Goal: Contribute content

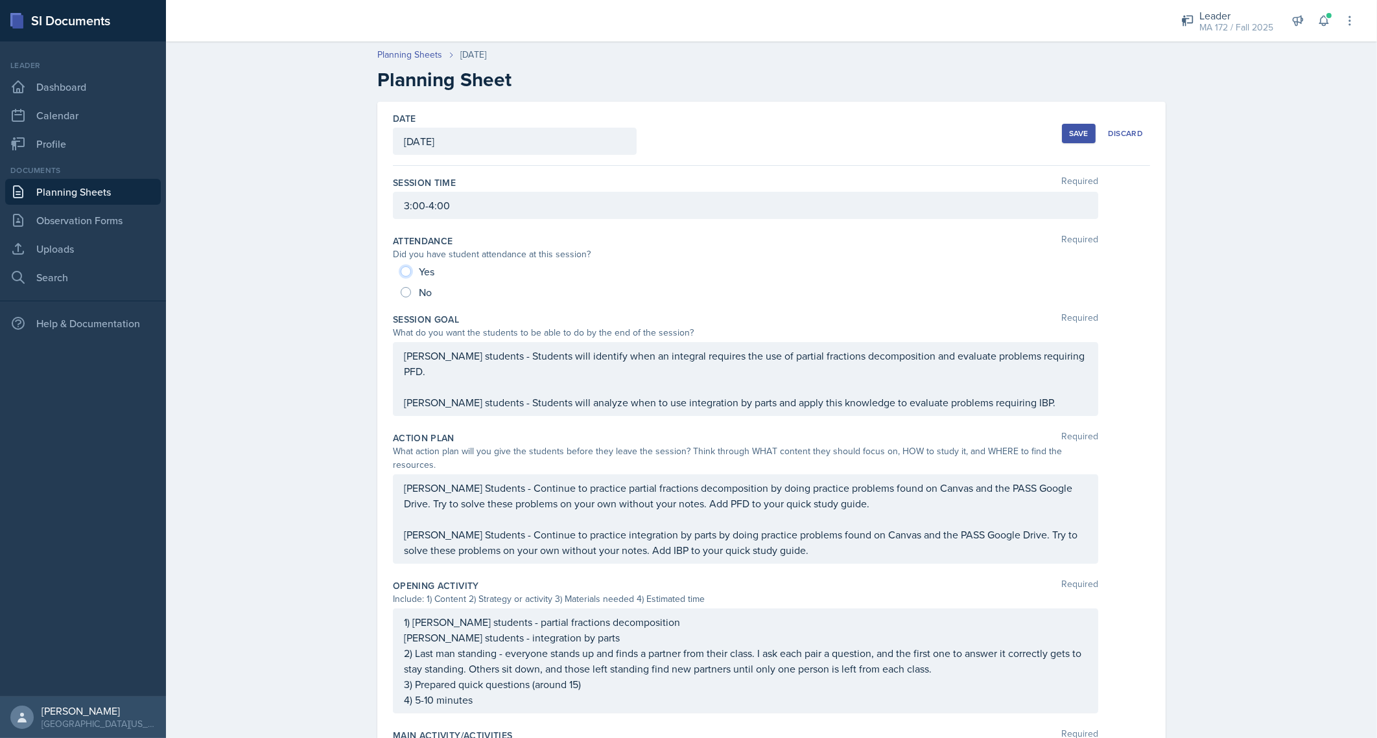
click at [403, 268] on input "Yes" at bounding box center [406, 271] width 10 height 10
radio input "true"
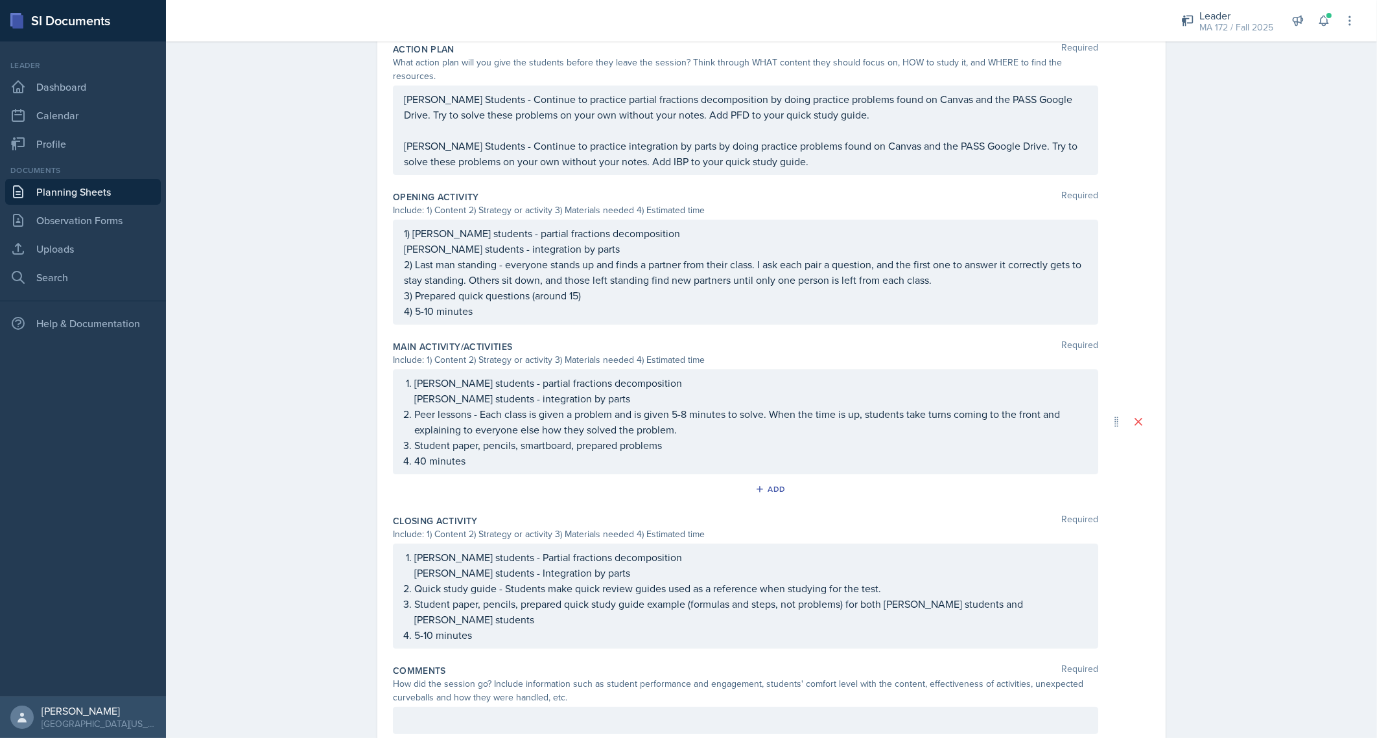
scroll to position [412, 0]
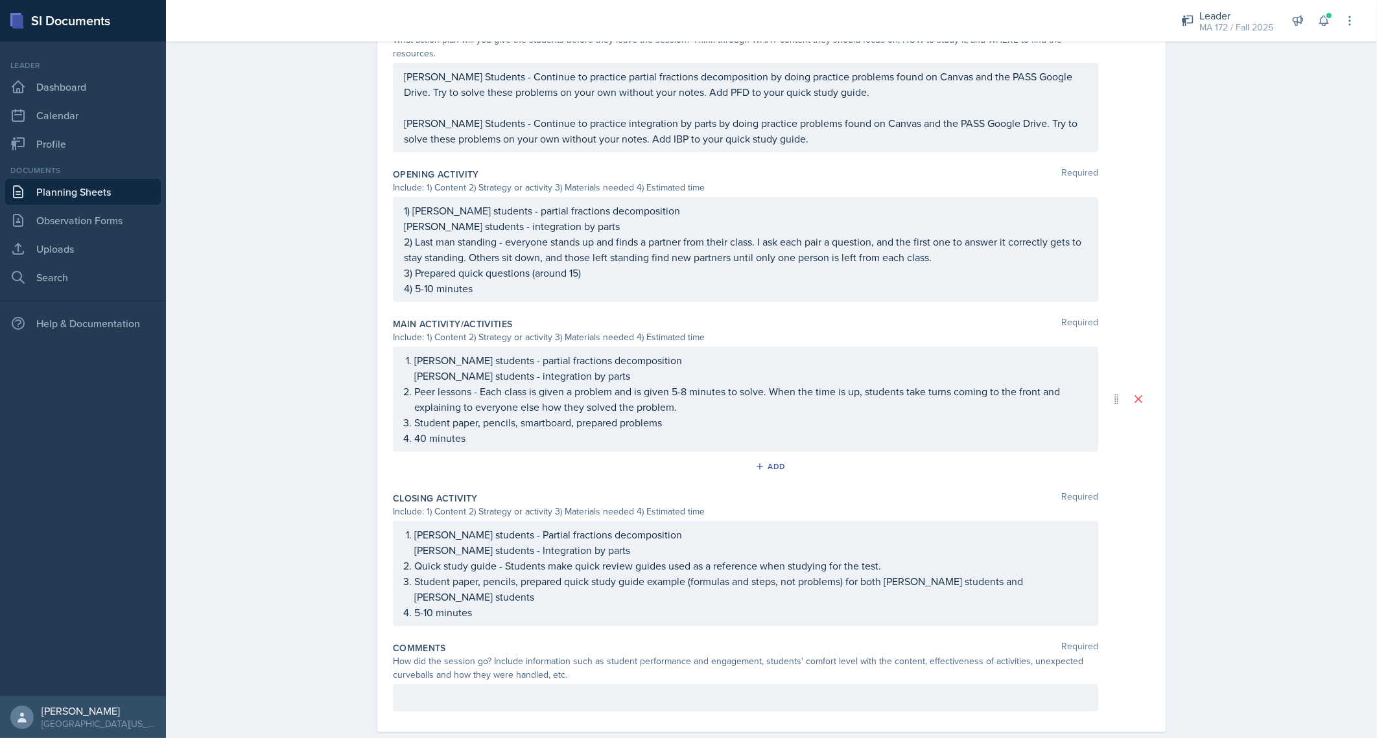
click at [644, 690] on p at bounding box center [745, 698] width 683 height 16
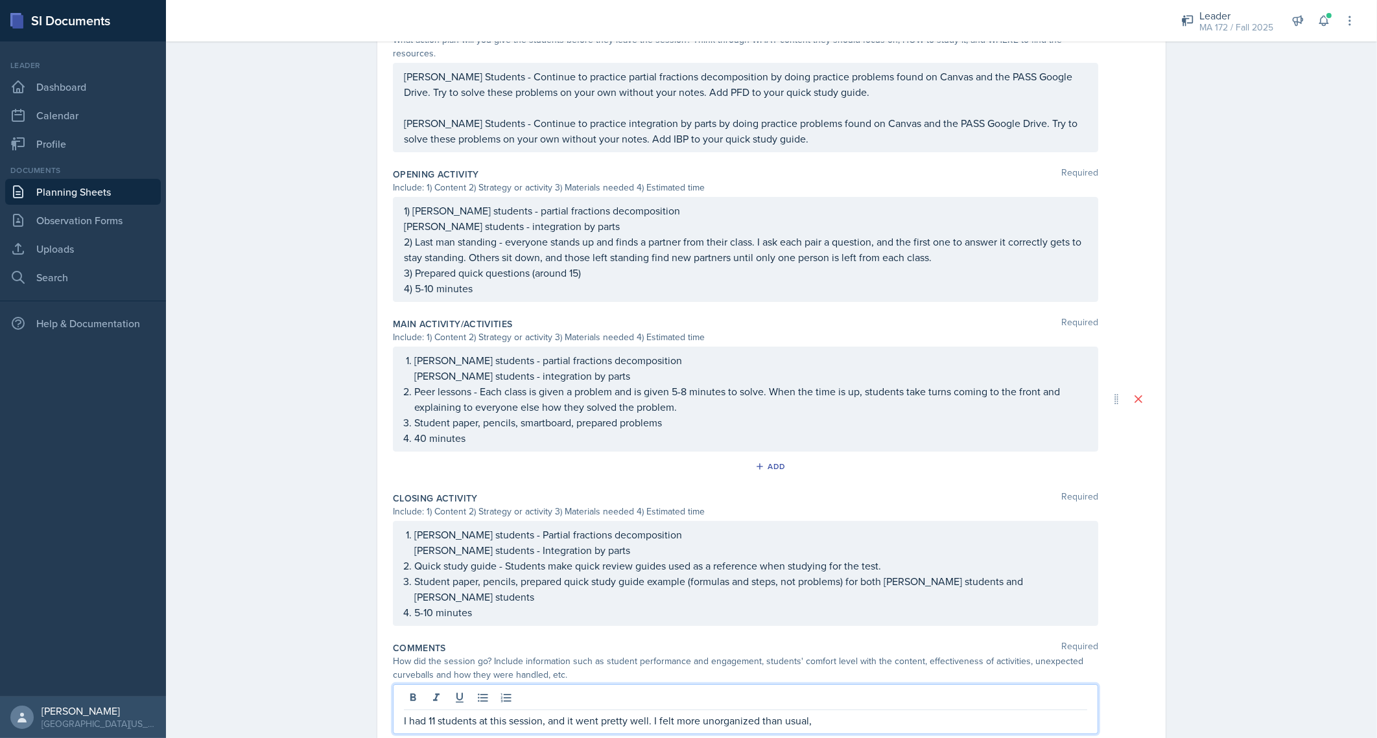
click at [665, 713] on p "I had 11 students at this session, and it went pretty well. I felt more unorgan…" at bounding box center [745, 721] width 683 height 16
click at [891, 713] on p "I had 11 students at this session, and it went pretty well. It was a little mor…" at bounding box center [745, 721] width 683 height 16
click at [594, 543] on p "[PERSON_NAME] students - Integration by parts" at bounding box center [750, 551] width 673 height 16
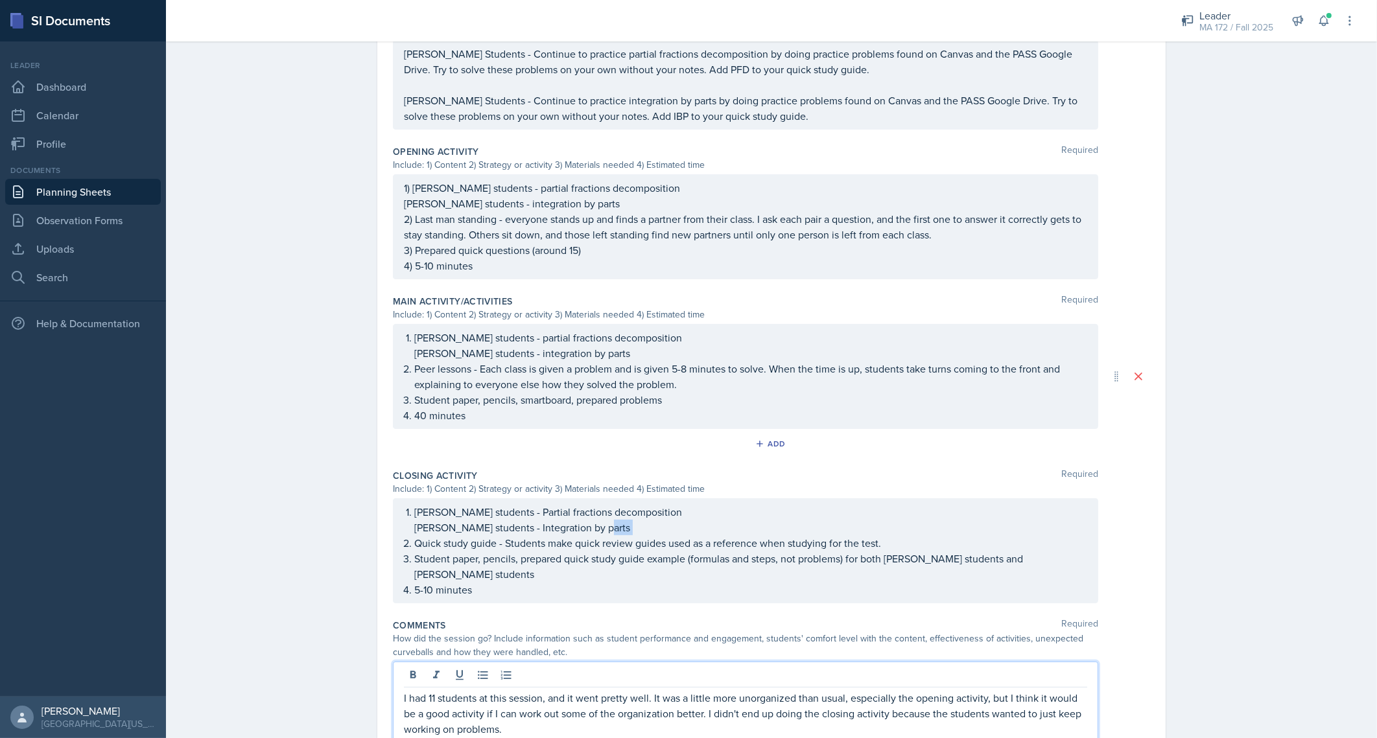
click at [594, 520] on p "[PERSON_NAME] students - Integration by parts" at bounding box center [750, 528] width 673 height 16
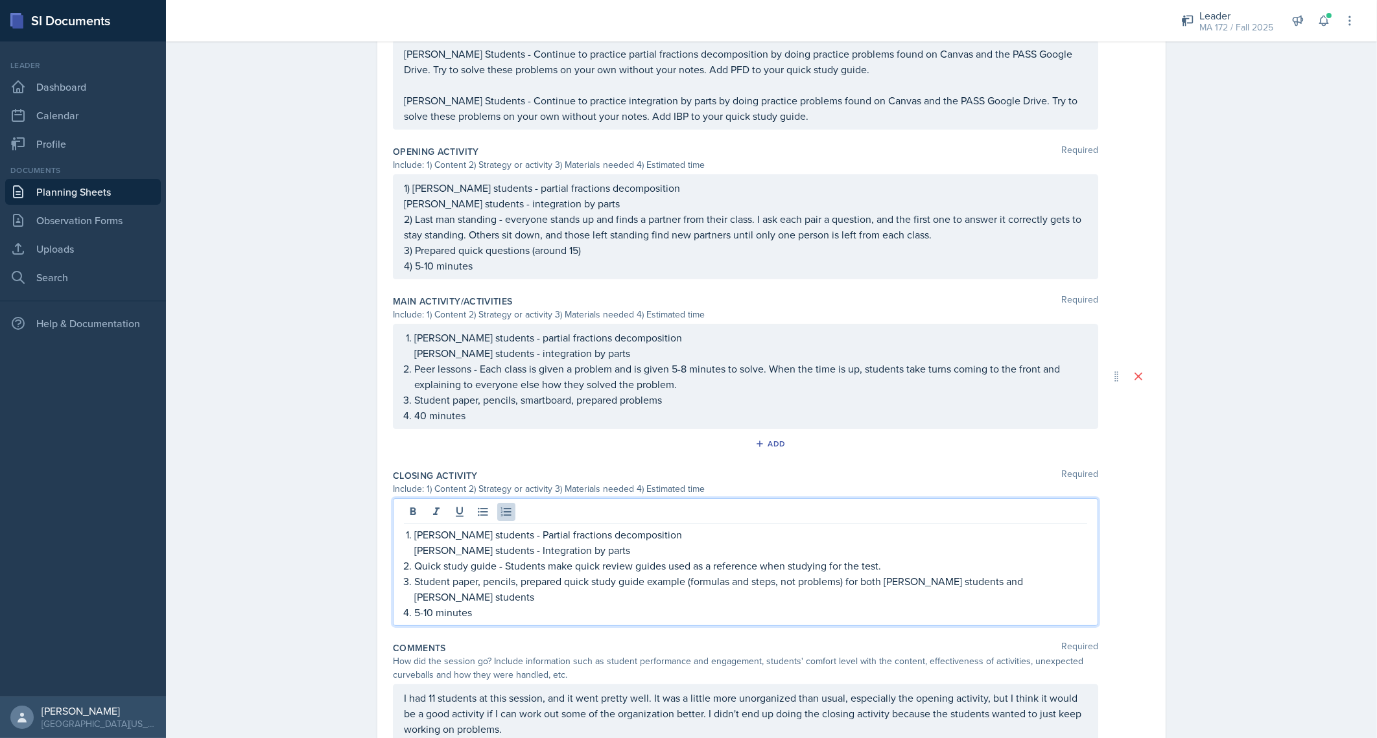
click at [466, 498] on div "[PERSON_NAME] students - Partial fractions decomposition Abudiab's students - I…" at bounding box center [745, 562] width 705 height 128
drag, startPoint x: 478, startPoint y: 512, endPoint x: 603, endPoint y: 515, distance: 124.5
click at [603, 527] on li "[PERSON_NAME] students - Partial fractions decomposition Abudiab's students - I…" at bounding box center [750, 542] width 673 height 31
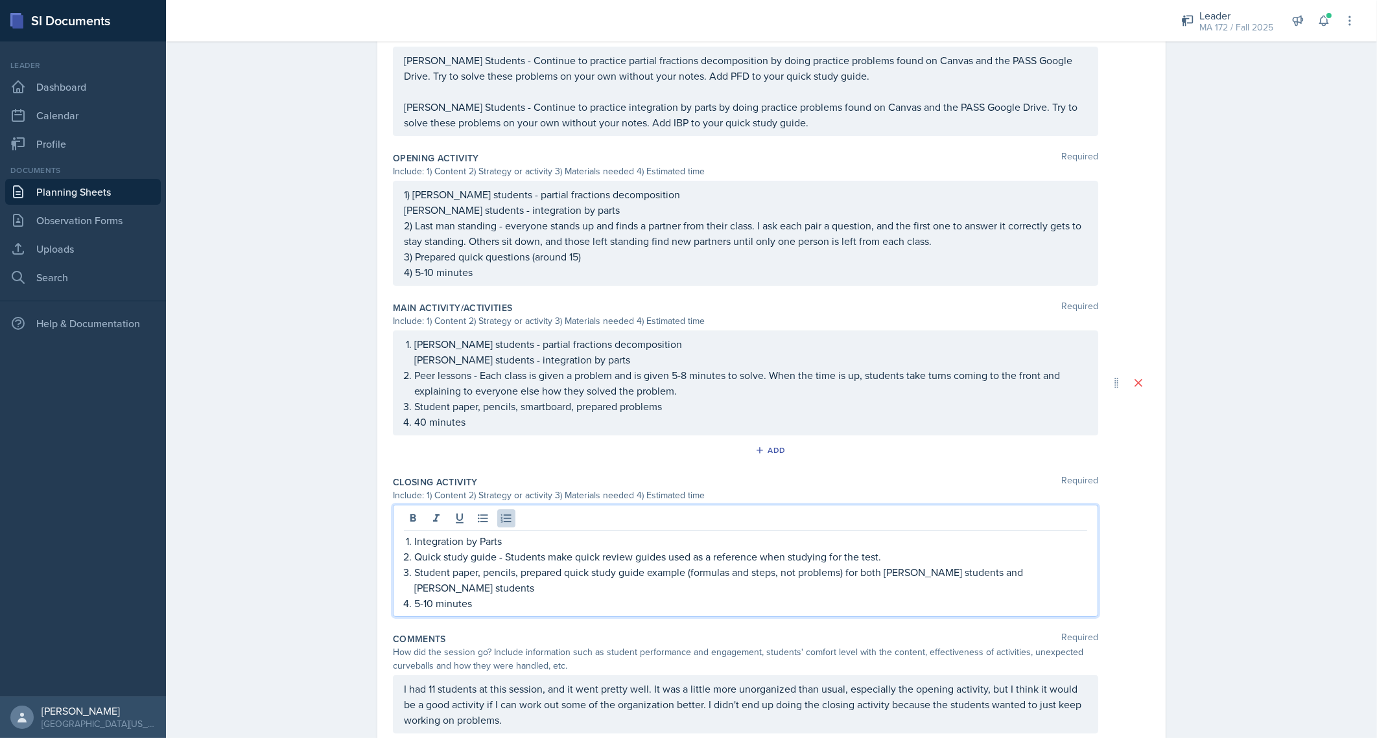
click at [489, 549] on p "Quick study guide - Students make quick review guides used as a reference when …" at bounding box center [750, 557] width 673 height 16
drag, startPoint x: 495, startPoint y: 525, endPoint x: 868, endPoint y: 521, distance: 373.4
click at [868, 549] on p "Kahoot - Students make quick review guides used as a reference when studying fo…" at bounding box center [750, 557] width 673 height 16
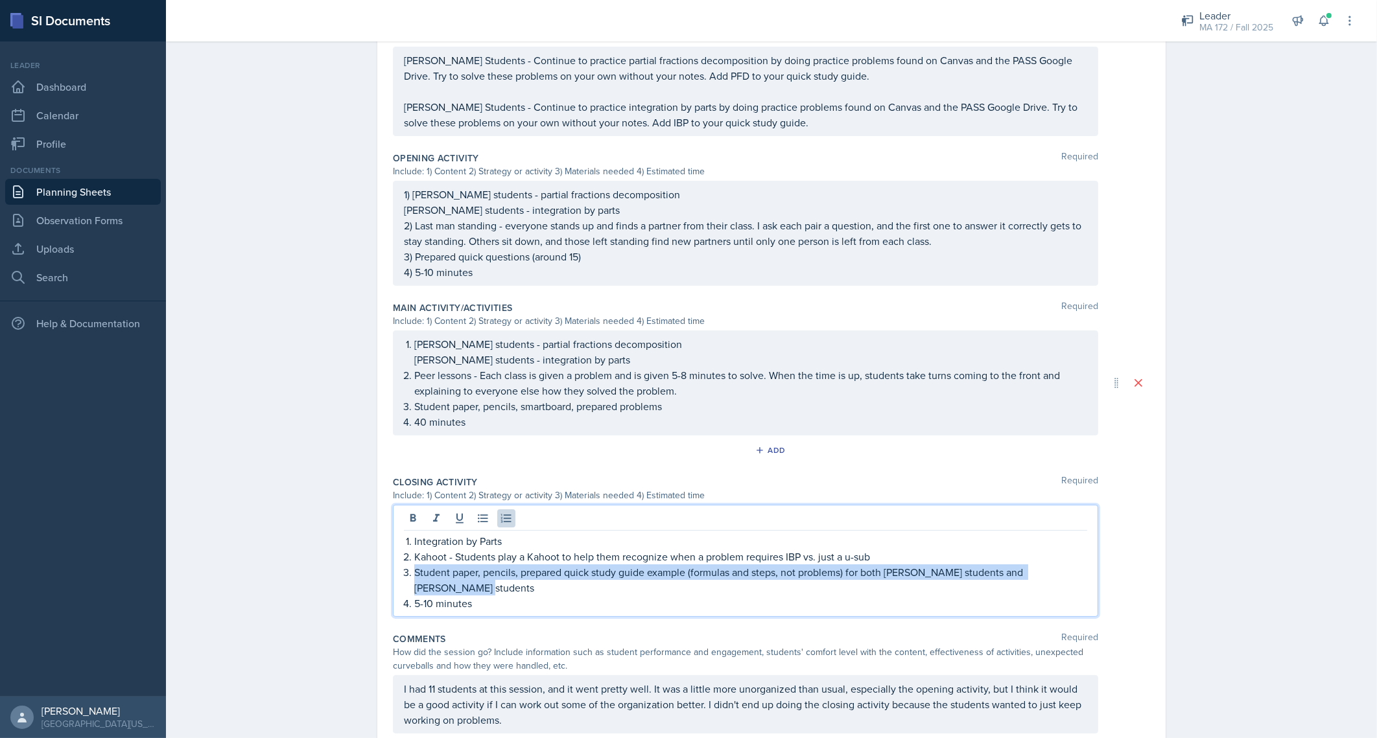
drag, startPoint x: 464, startPoint y: 539, endPoint x: 1077, endPoint y: 540, distance: 612.5
click at [1077, 565] on p "Student paper, pencils, prepared quick study guide example (formulas and steps,…" at bounding box center [750, 580] width 673 height 31
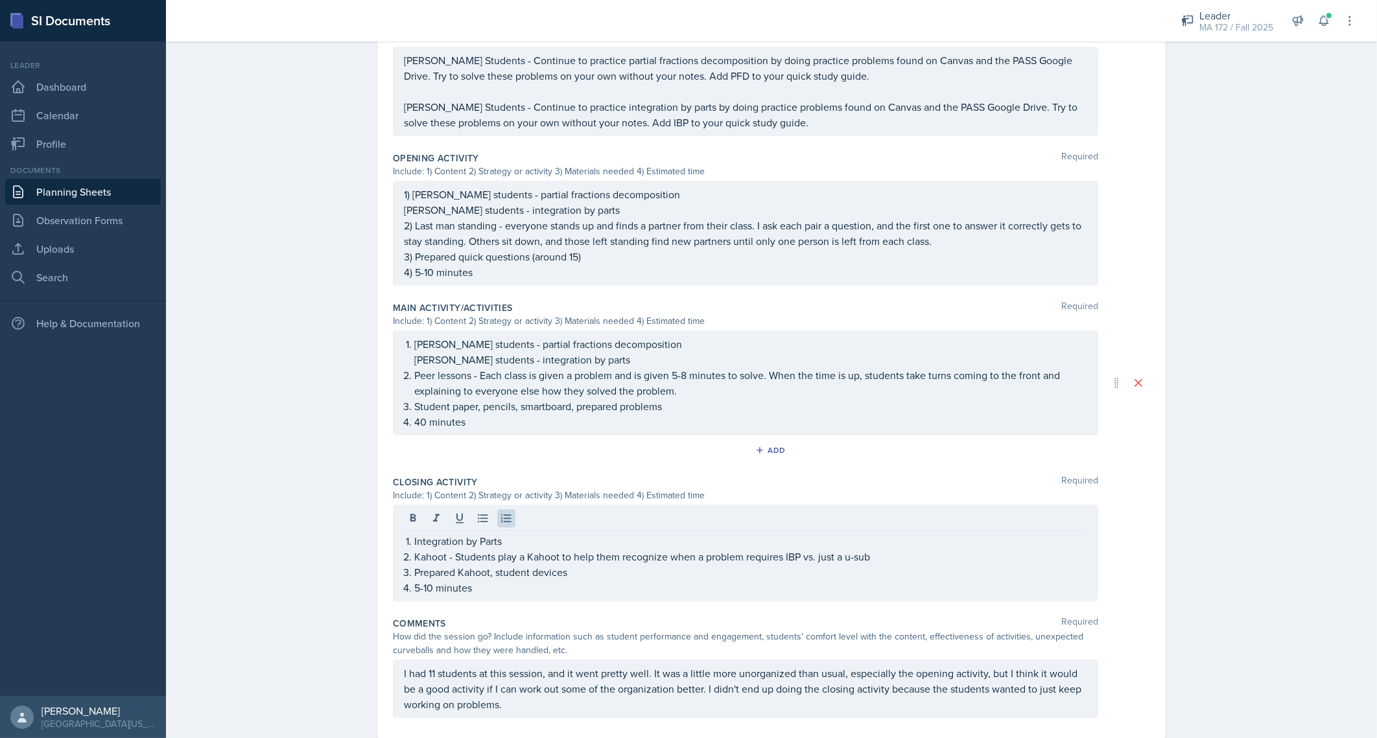
click at [1248, 485] on div "Planning Sheets [DATE] Planning Sheet Date [DATE] [DATE] 31 1 2 3 4 5 6 7 8 9 1…" at bounding box center [771, 188] width 1211 height 1163
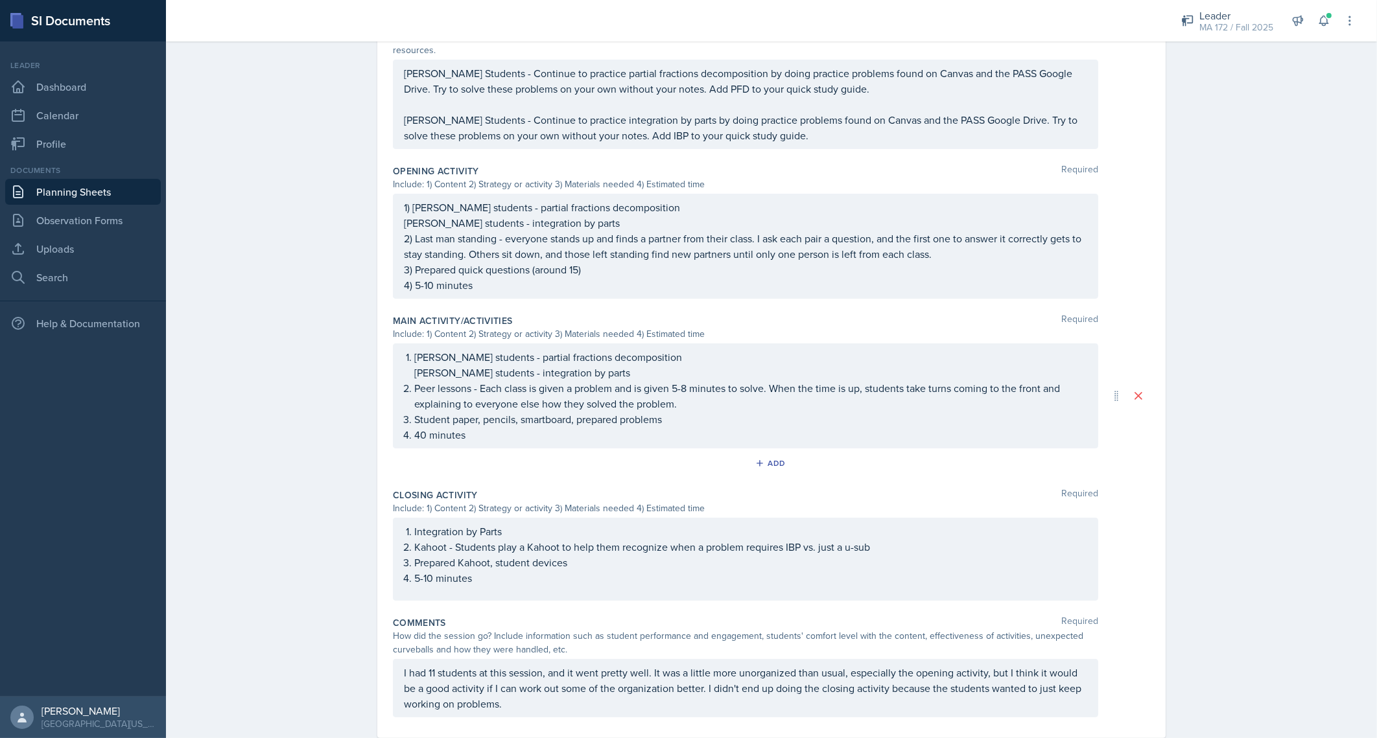
scroll to position [0, 0]
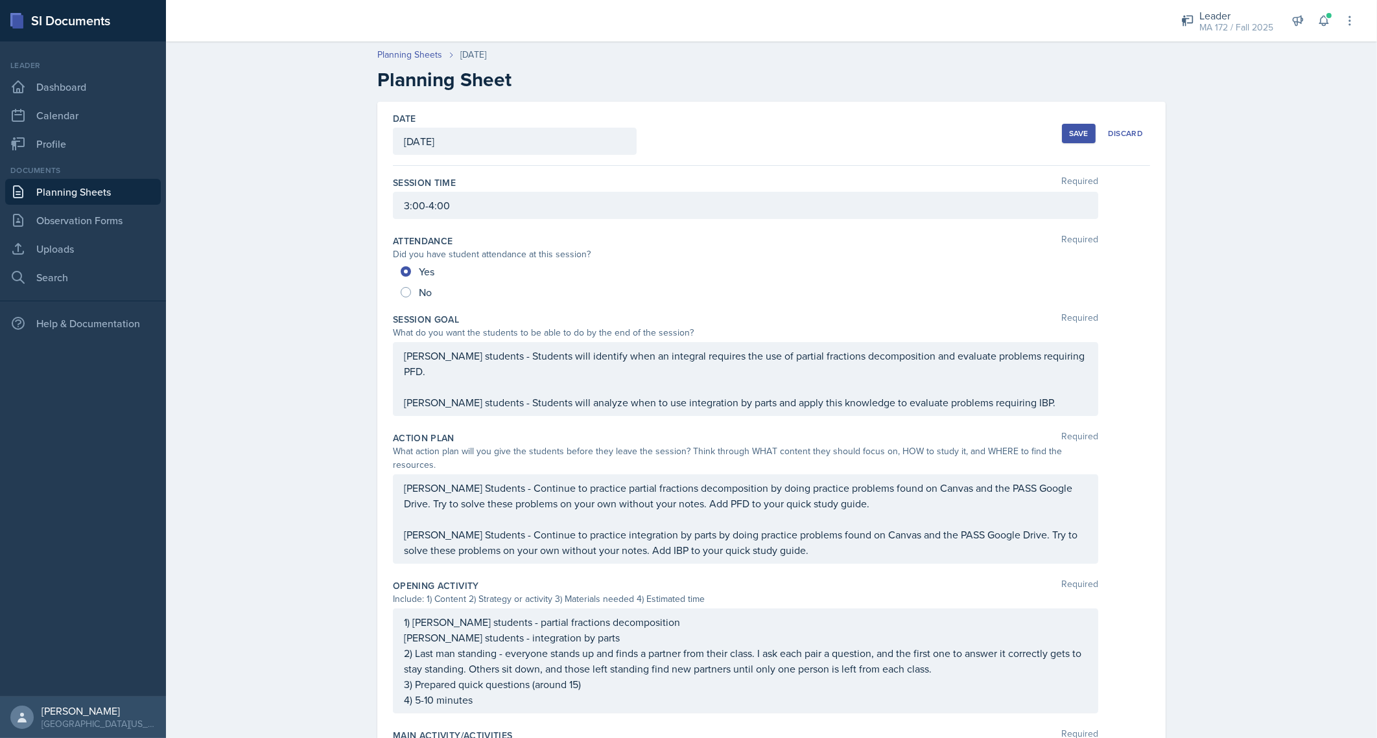
click at [1079, 131] on div "Save" at bounding box center [1078, 133] width 19 height 10
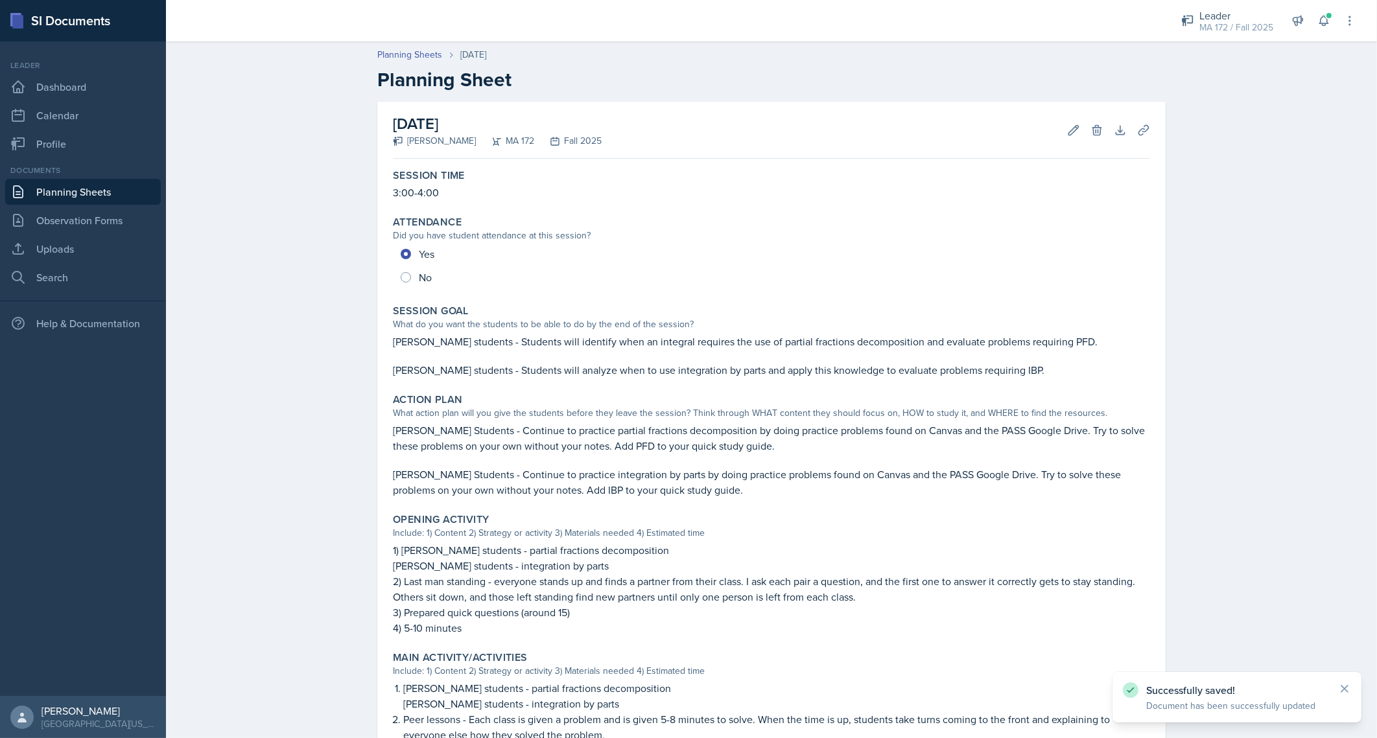
scroll to position [320, 0]
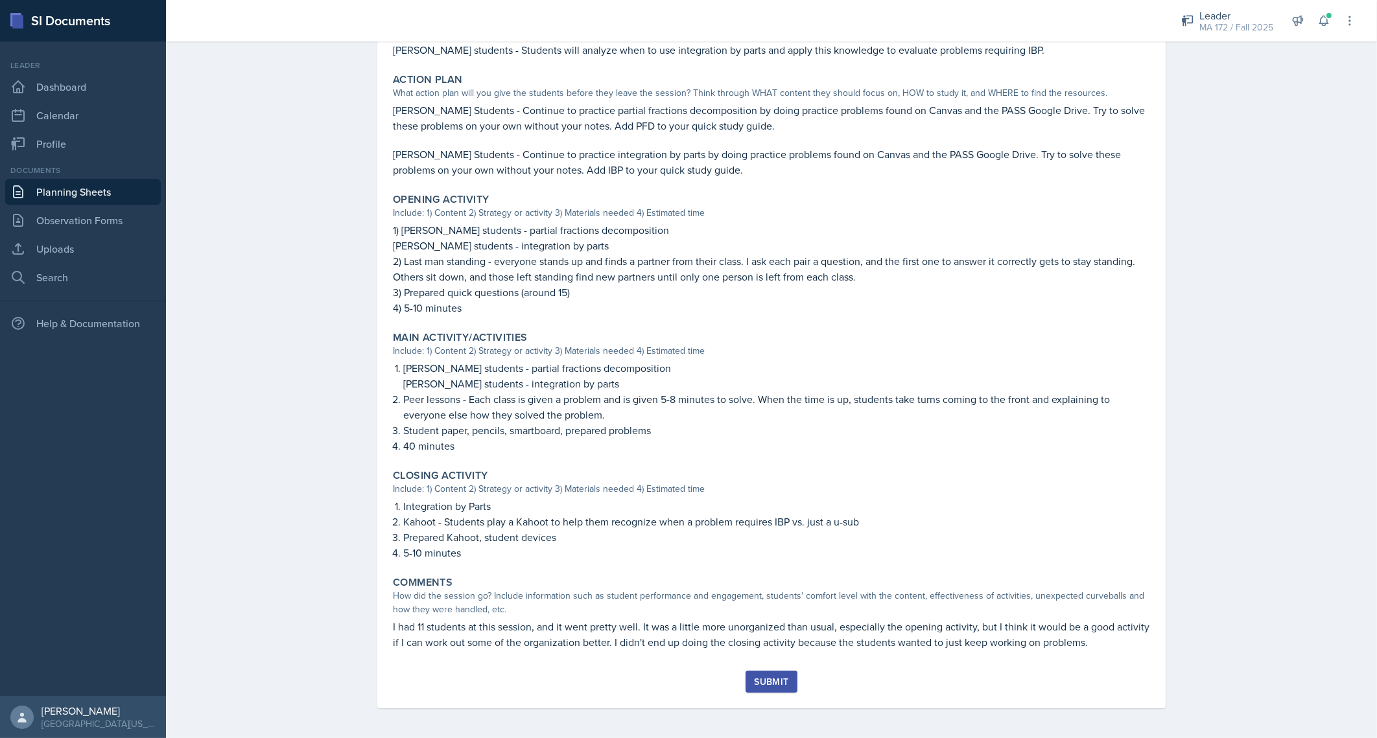
click at [765, 682] on div "Submit" at bounding box center [771, 682] width 34 height 10
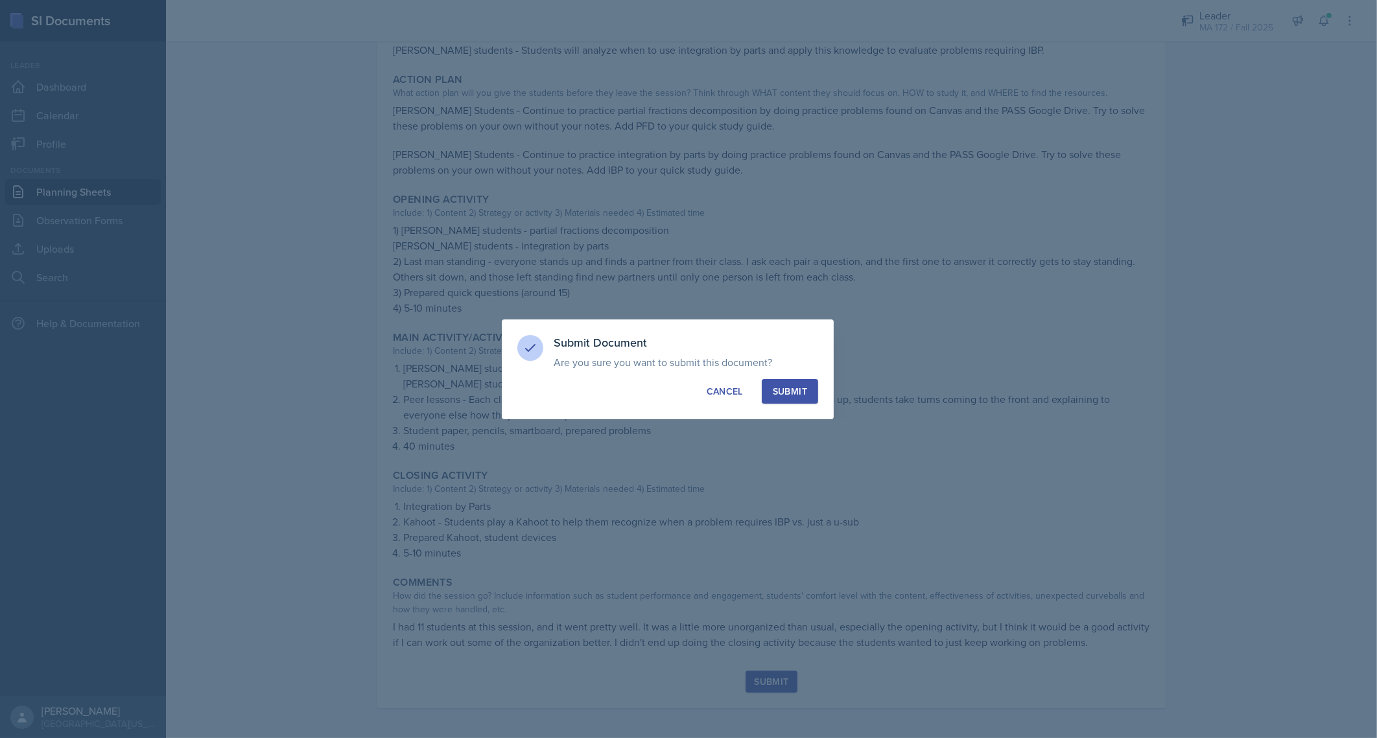
click at [796, 385] on div "Submit" at bounding box center [790, 391] width 34 height 13
radio input "true"
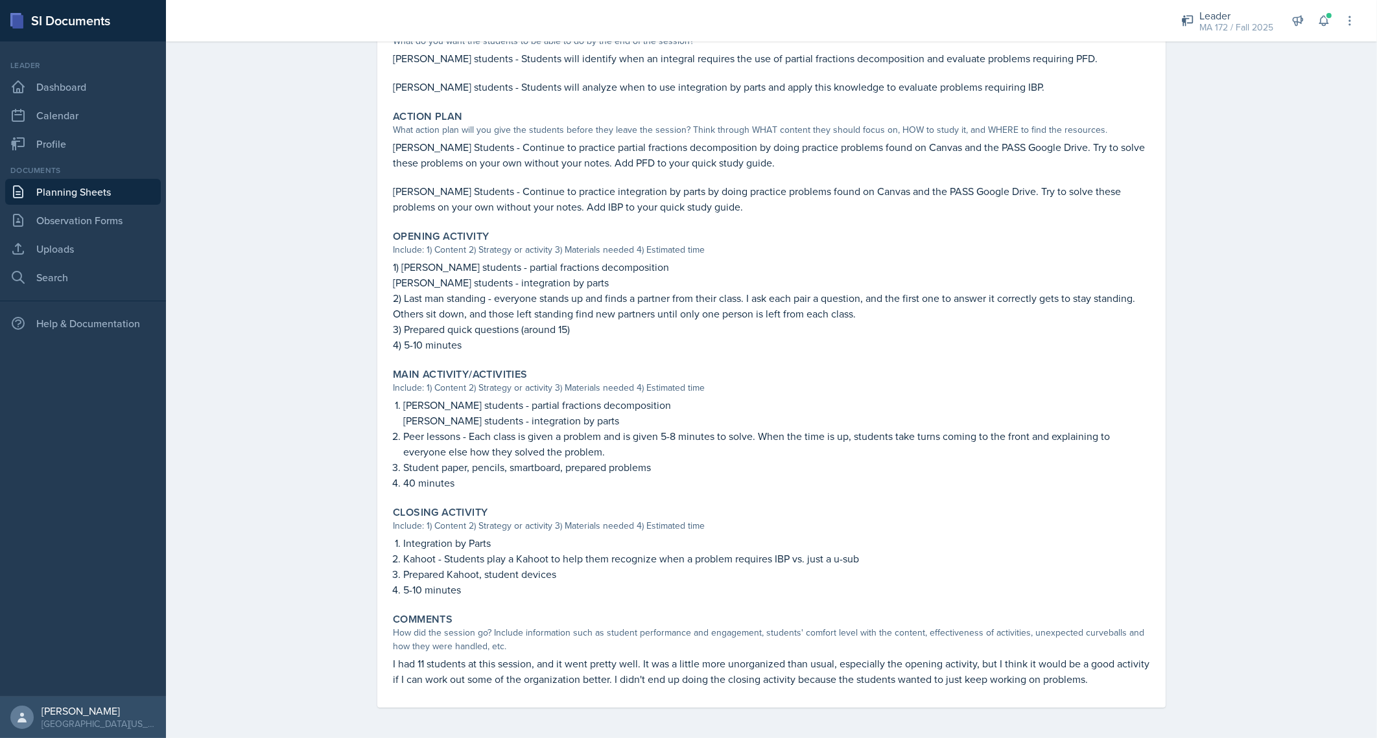
click at [71, 199] on link "Planning Sheets" at bounding box center [83, 192] width 156 height 26
